Goal: Find specific page/section: Find specific page/section

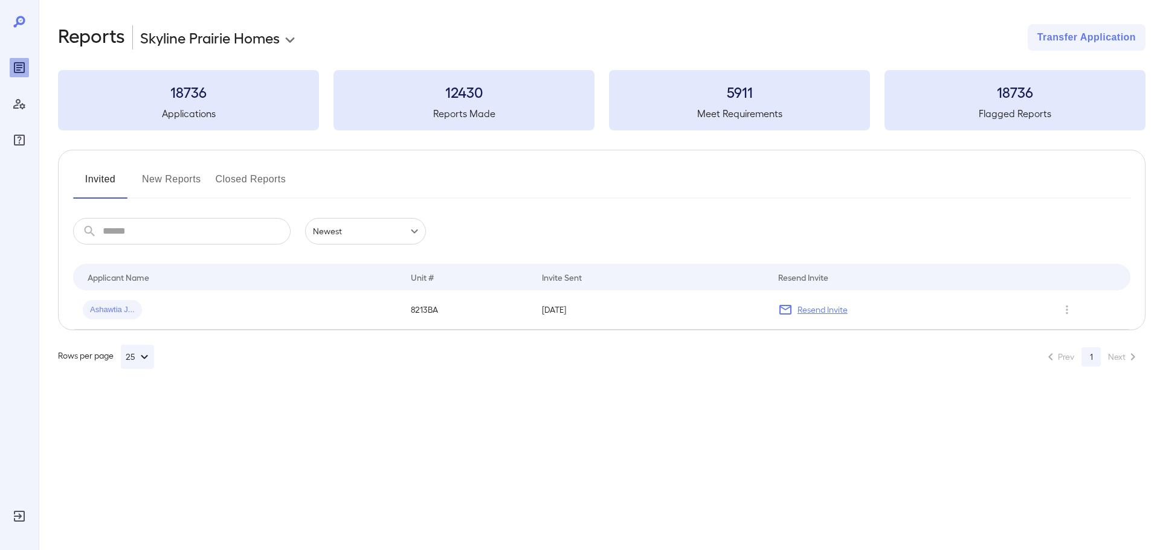
click at [17, 63] on icon "Reports" at bounding box center [19, 67] width 11 height 11
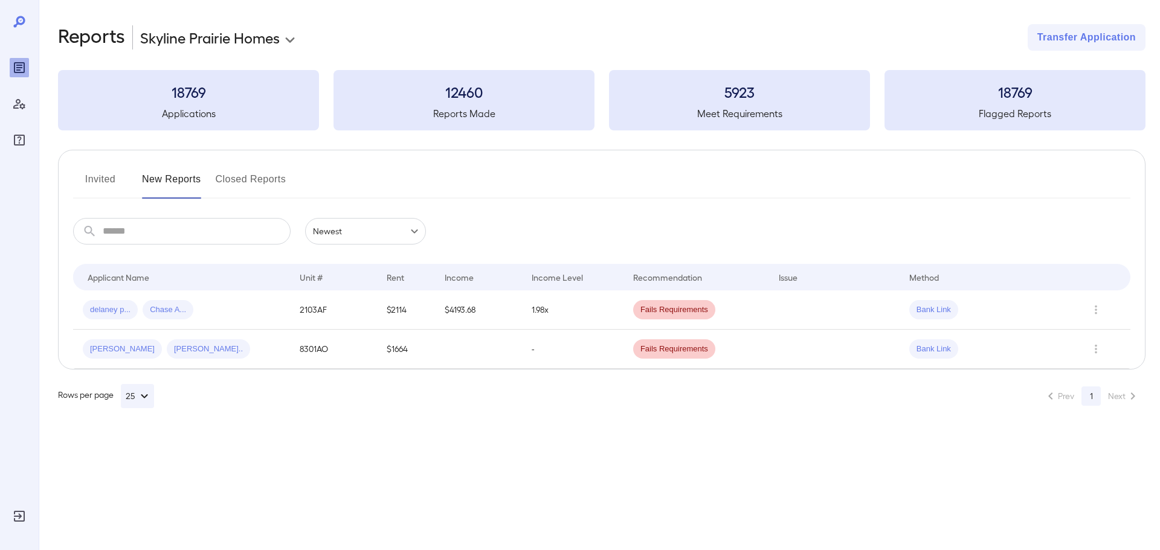
click at [105, 176] on button "Invited" at bounding box center [100, 184] width 54 height 29
